Goal: Task Accomplishment & Management: Use online tool/utility

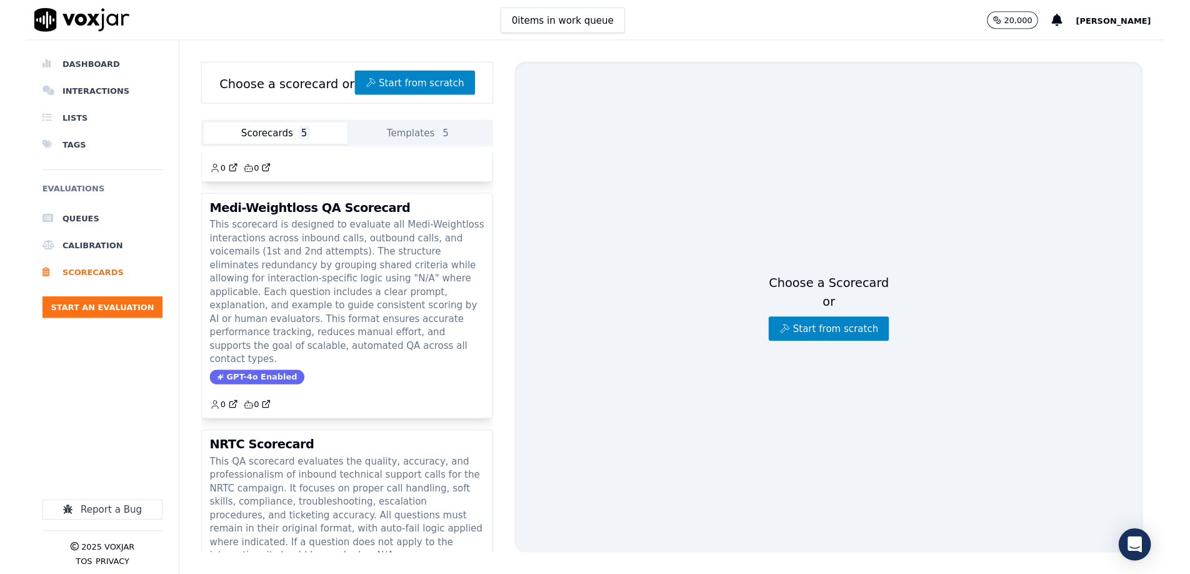
scroll to position [237, 0]
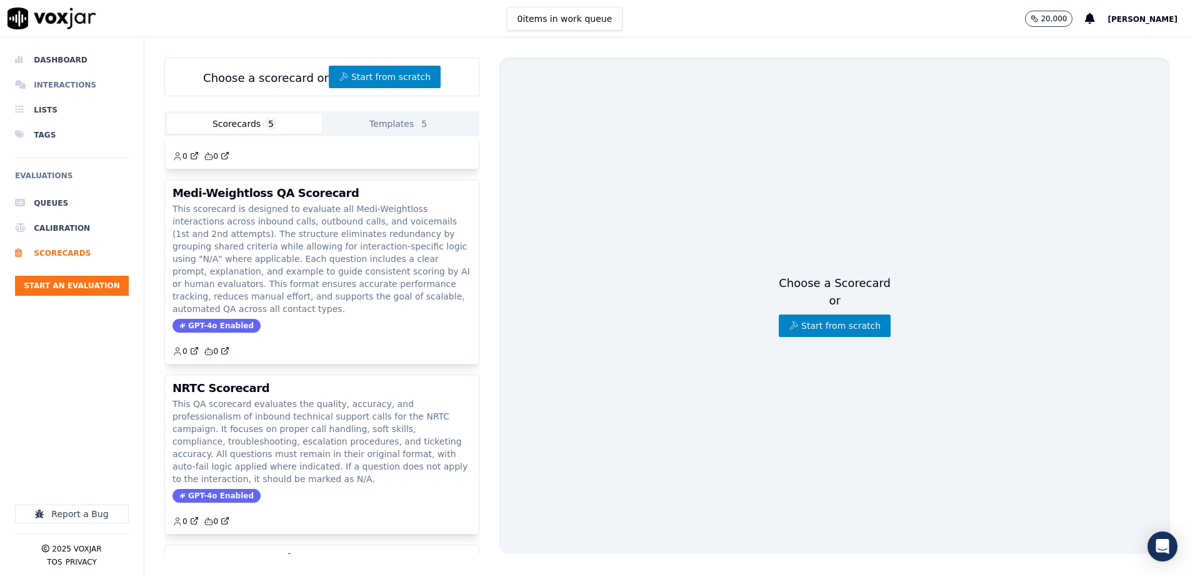
click at [73, 86] on li "Interactions" at bounding box center [72, 85] width 114 height 25
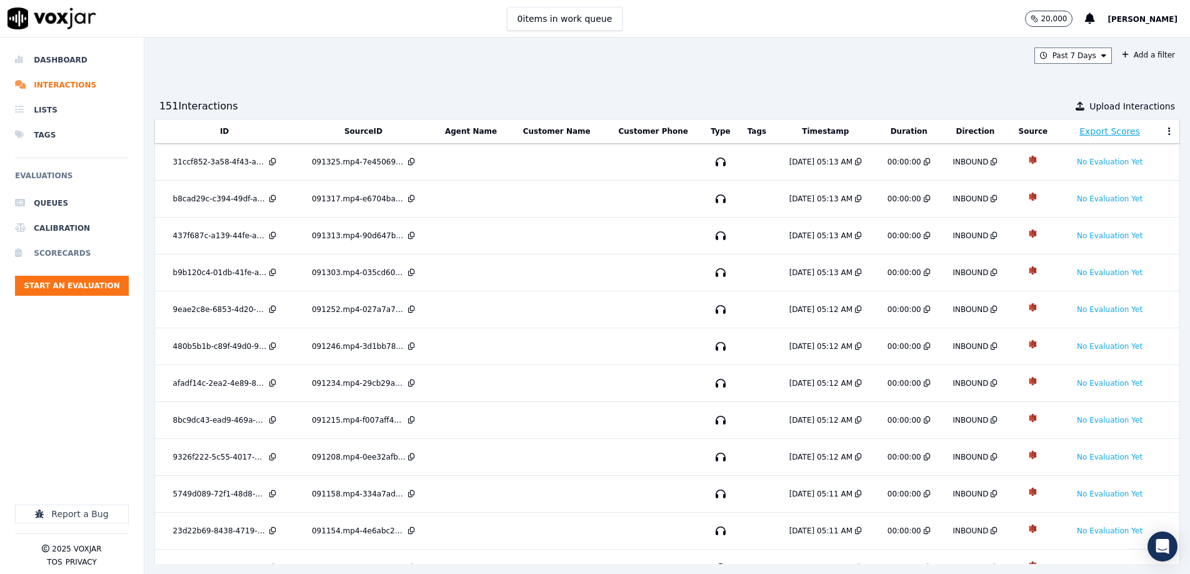
click at [72, 250] on li "Scorecards" at bounding box center [72, 253] width 114 height 25
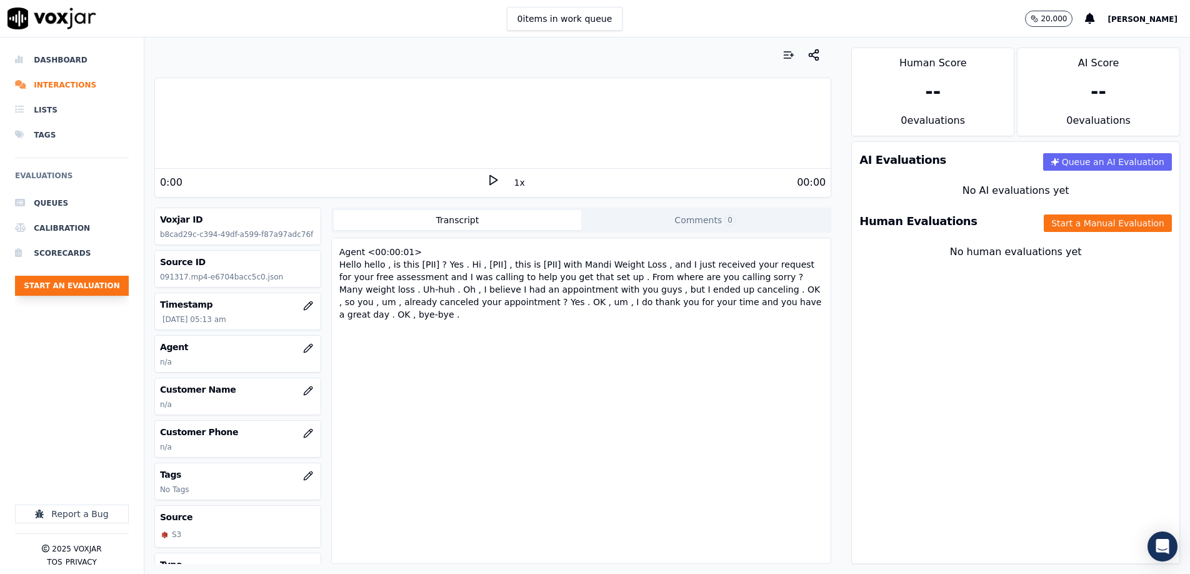
click at [119, 280] on button "Start an Evaluation" at bounding box center [72, 286] width 114 height 20
